Goal: Task Accomplishment & Management: Use online tool/utility

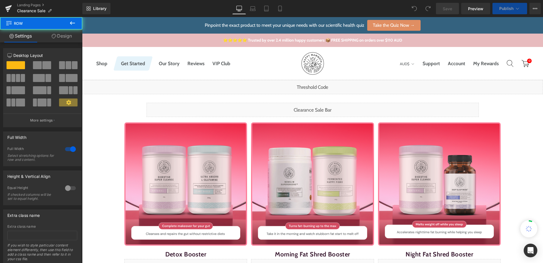
scroll to position [370, 0]
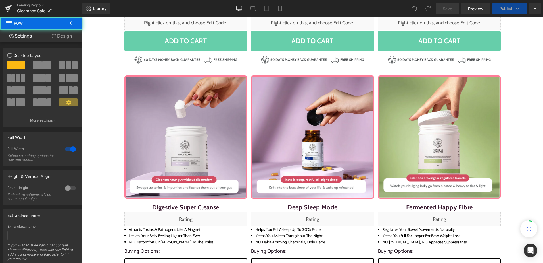
drag, startPoint x: 336, startPoint y: 26, endPoint x: 244, endPoint y: 71, distance: 102.7
click at [244, 71] on div "Liquid Row Sale Off (P) Image Detox Booster (P) Title Liquid Digestive Super Cl…" at bounding box center [312, 244] width 461 height 1022
click at [256, 12] on link "Laptop" at bounding box center [253, 8] width 14 height 11
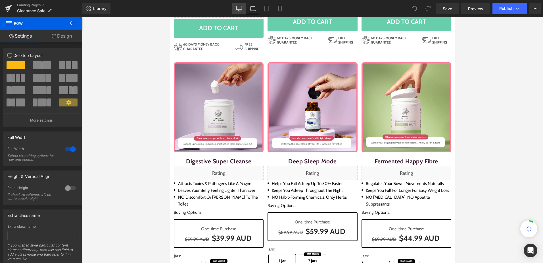
scroll to position [0, 0]
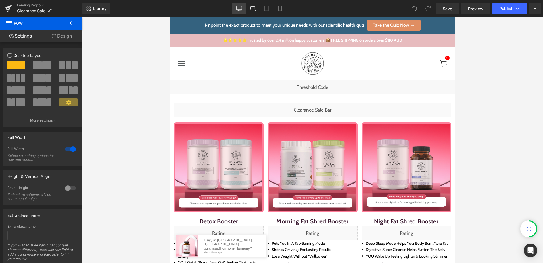
click at [239, 11] on icon at bounding box center [239, 9] width 6 height 6
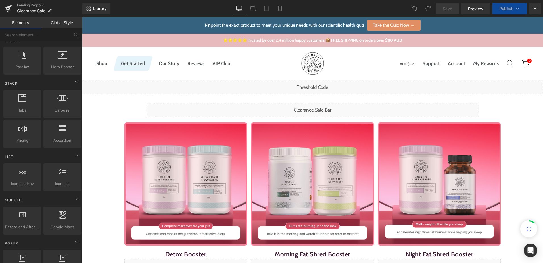
scroll to position [114, 0]
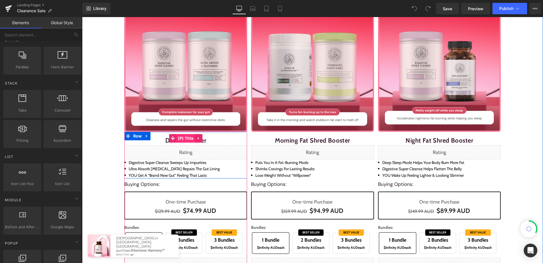
click at [177, 138] on span "(P) Title" at bounding box center [186, 138] width 18 height 9
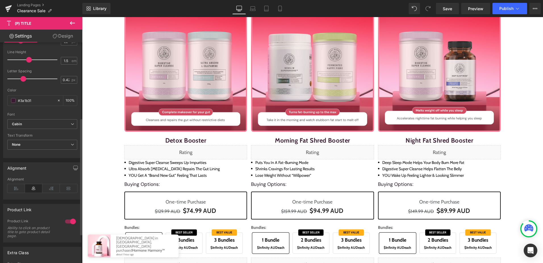
scroll to position [198, 0]
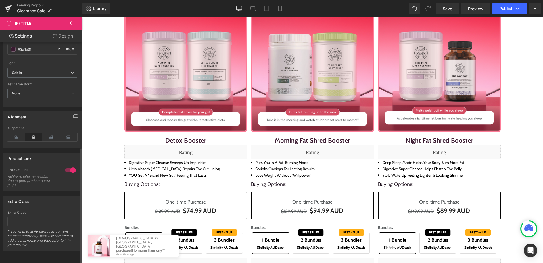
click at [66, 165] on div at bounding box center [71, 169] width 14 height 9
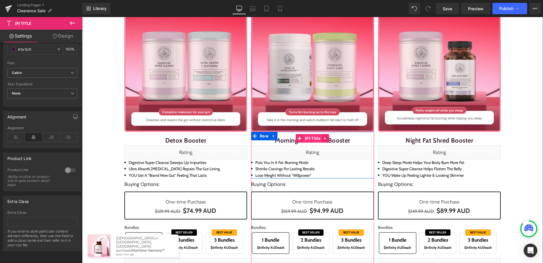
click at [306, 136] on span "(P) Title" at bounding box center [313, 138] width 18 height 9
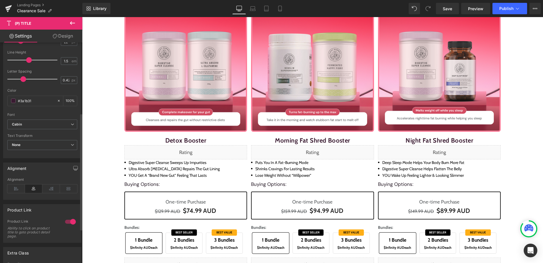
scroll to position [142, 0]
click at [69, 221] on div at bounding box center [71, 221] width 14 height 9
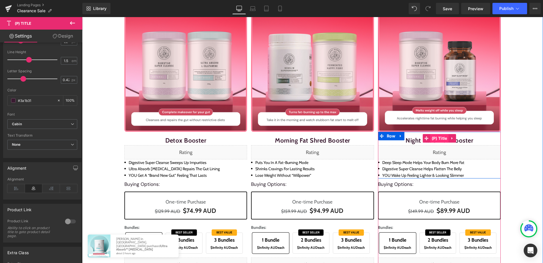
click at [434, 139] on span "(P) Title" at bounding box center [440, 138] width 18 height 9
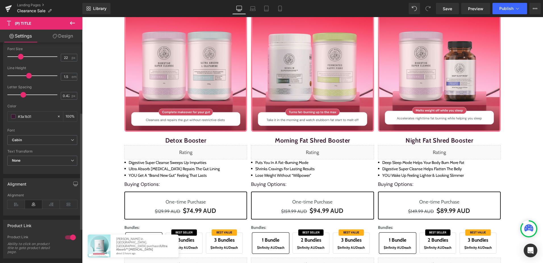
scroll to position [198, 0]
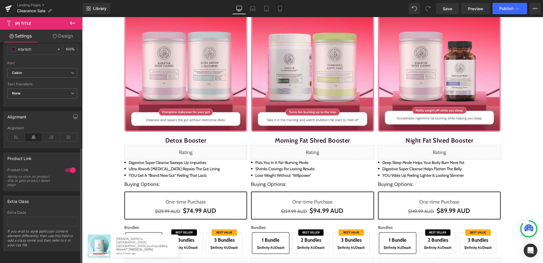
drag, startPoint x: 62, startPoint y: 165, endPoint x: 65, endPoint y: 167, distance: 2.9
click at [64, 165] on div at bounding box center [71, 169] width 14 height 9
click at [503, 6] on button "Publish" at bounding box center [510, 8] width 35 height 11
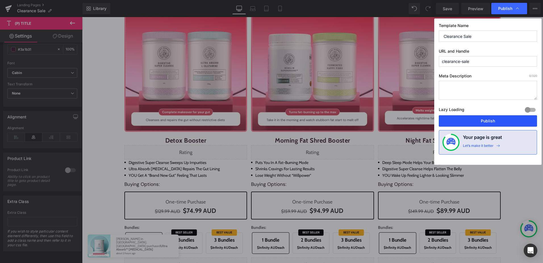
click at [469, 123] on button "Publish" at bounding box center [488, 120] width 98 height 11
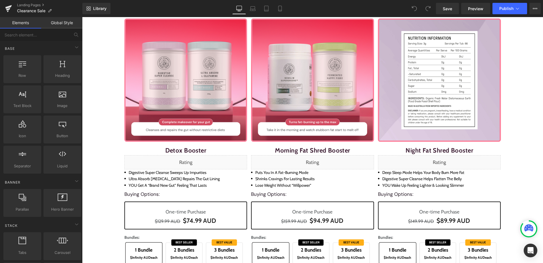
scroll to position [114, 0]
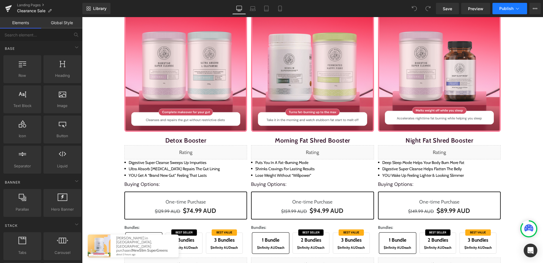
click at [509, 11] on button "Publish" at bounding box center [510, 8] width 35 height 11
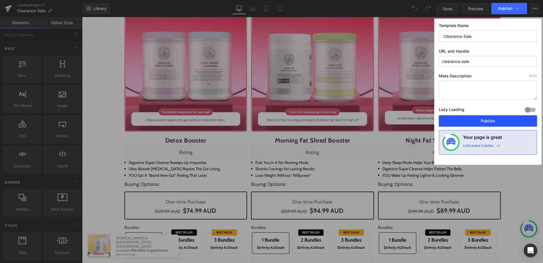
click at [500, 120] on button "Publish" at bounding box center [488, 120] width 98 height 11
